Goal: Transaction & Acquisition: Purchase product/service

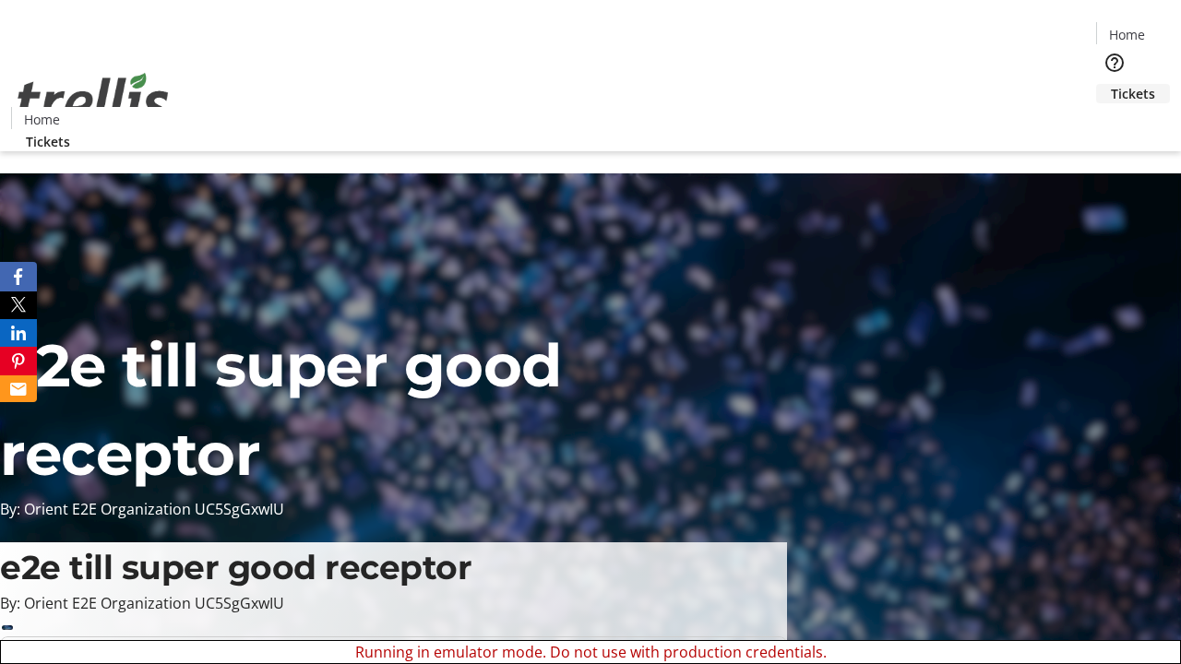
click at [1111, 84] on span "Tickets" at bounding box center [1133, 93] width 44 height 19
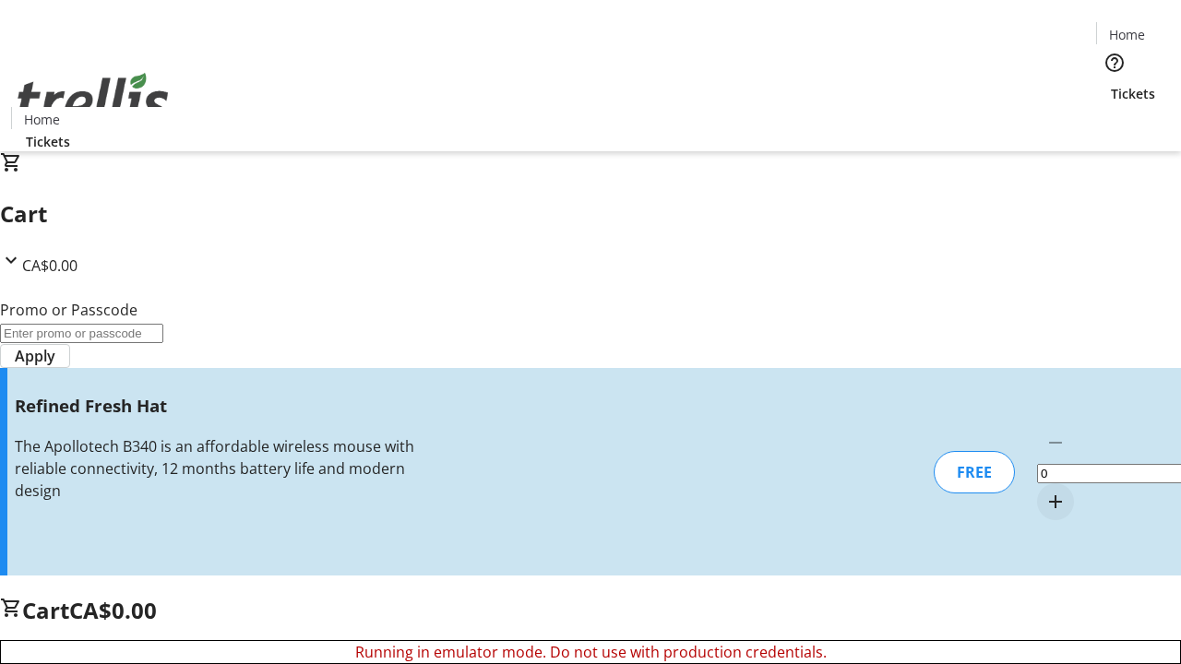
click at [1045, 491] on mat-icon "Increment by one" at bounding box center [1056, 502] width 22 height 22
type input "1"
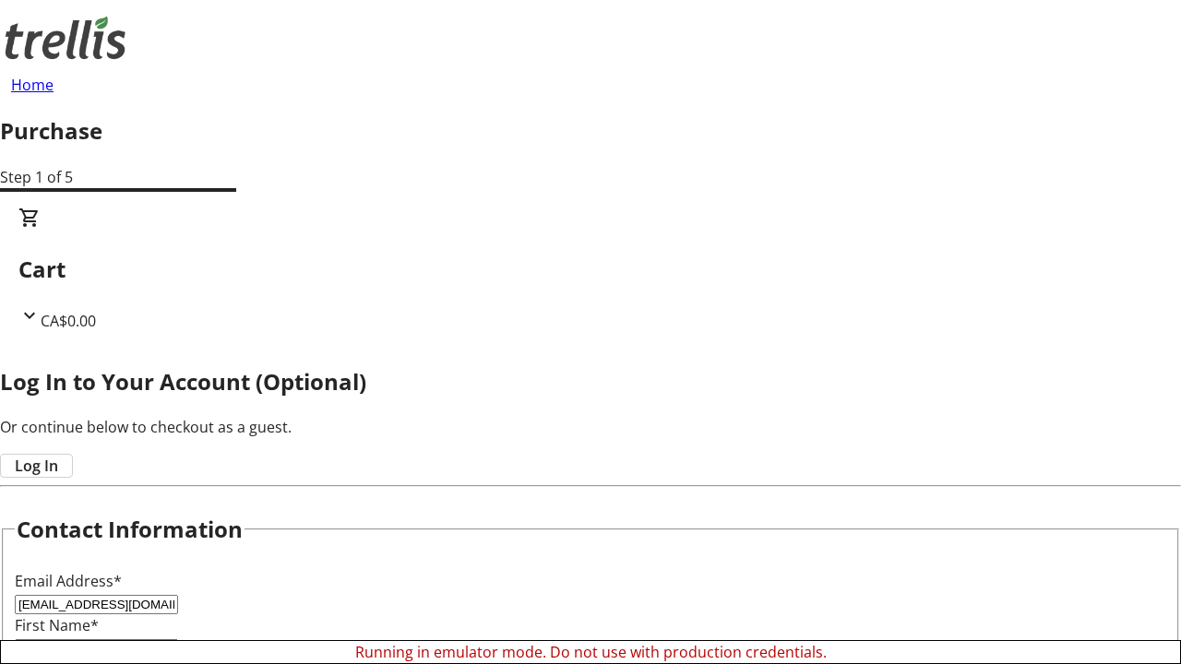
type input "[EMAIL_ADDRESS][DOMAIN_NAME]"
type input "Alexanne"
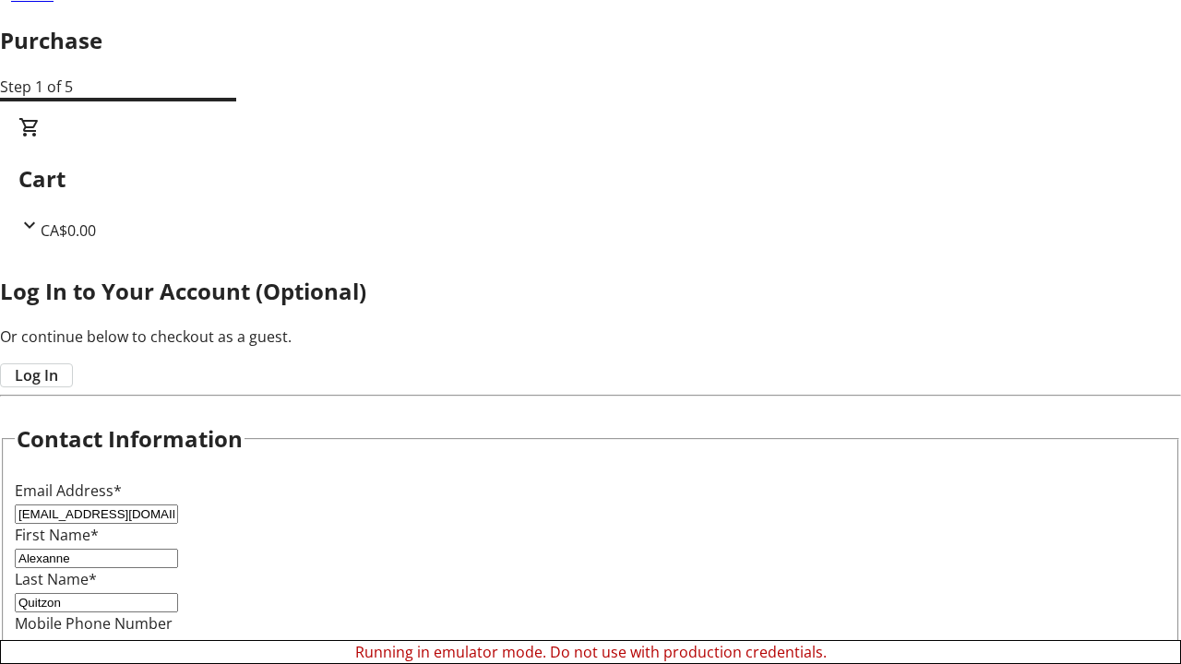
scroll to position [184, 0]
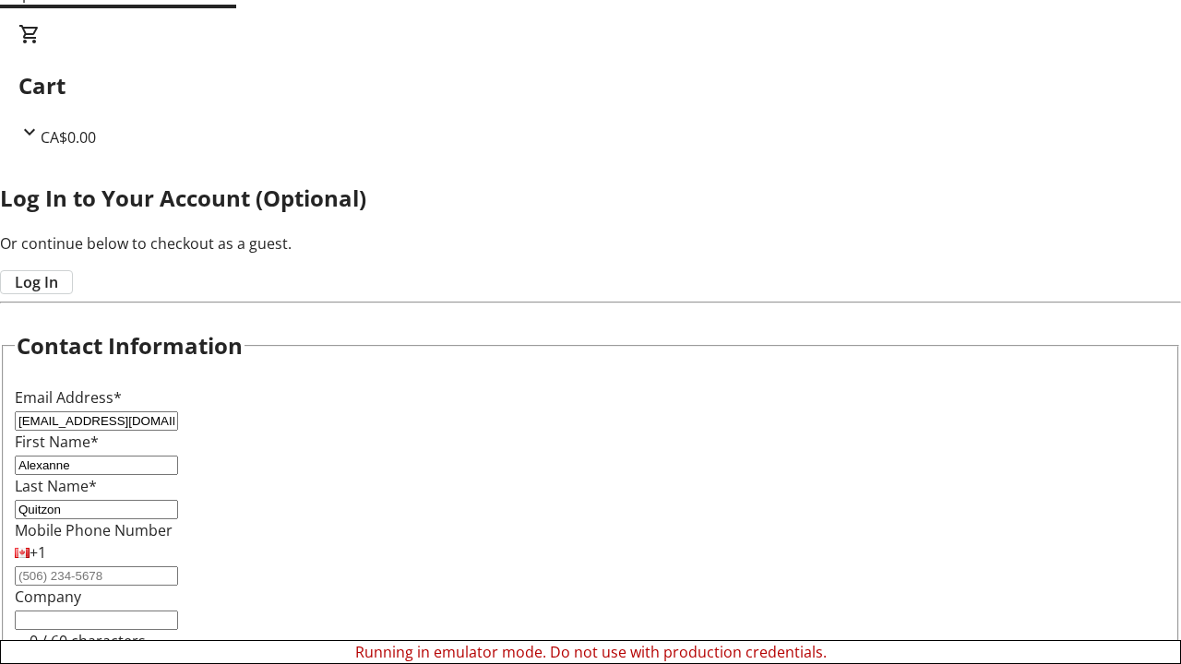
type input "Quitzon"
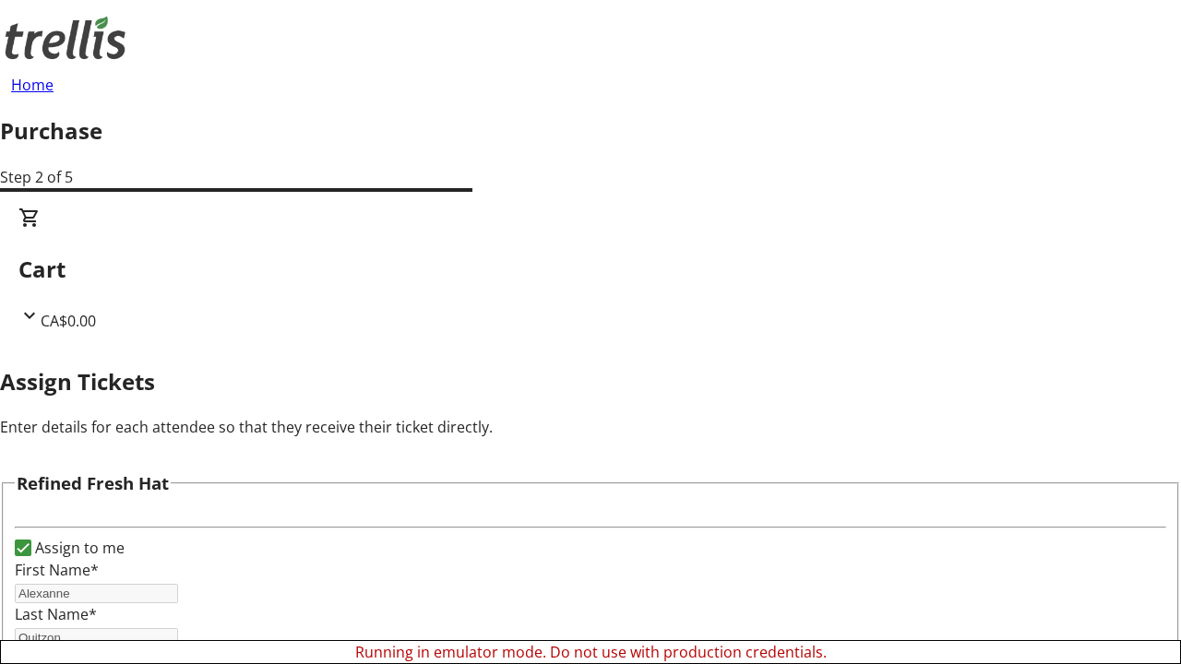
scroll to position [81, 0]
